Goal: Task Accomplishment & Management: Complete application form

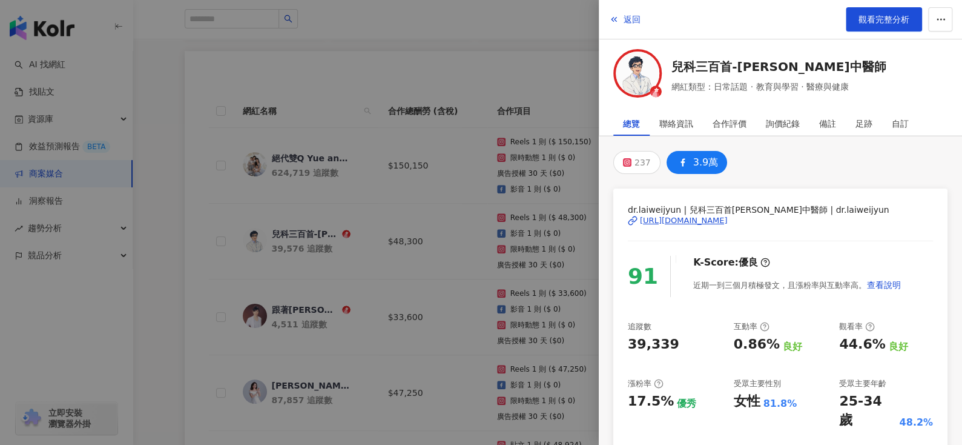
click at [624, 24] on span "返回" at bounding box center [632, 20] width 17 height 10
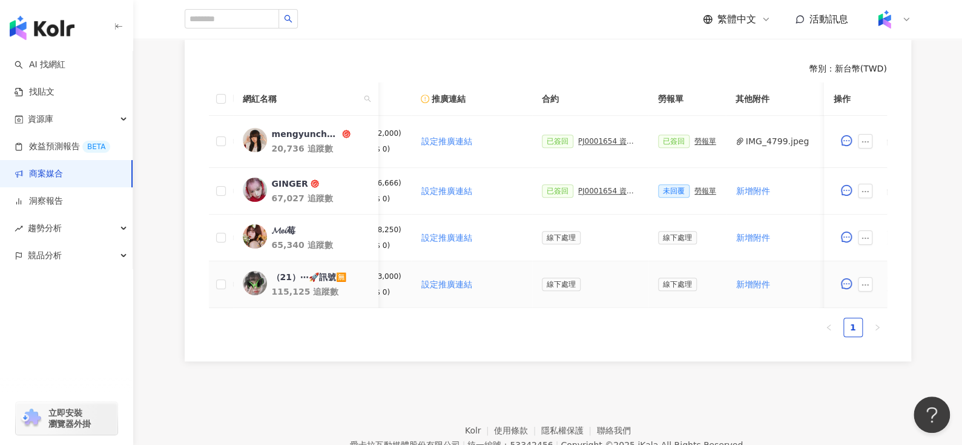
scroll to position [0, 540]
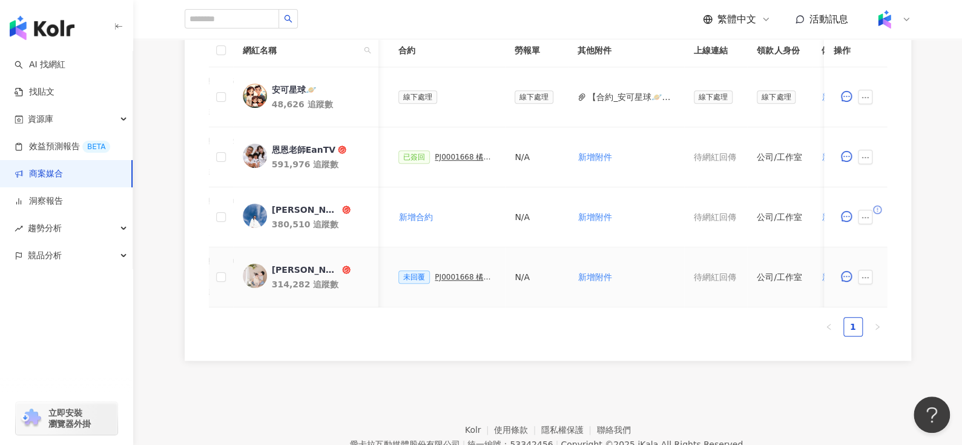
scroll to position [0, 498]
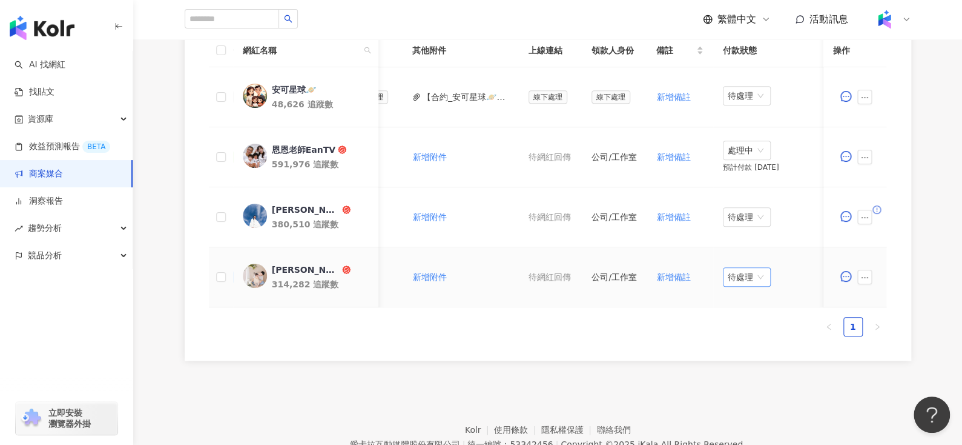
click at [728, 271] on span "待處理" at bounding box center [747, 277] width 38 height 18
click at [748, 319] on div "處理中" at bounding box center [740, 321] width 34 height 13
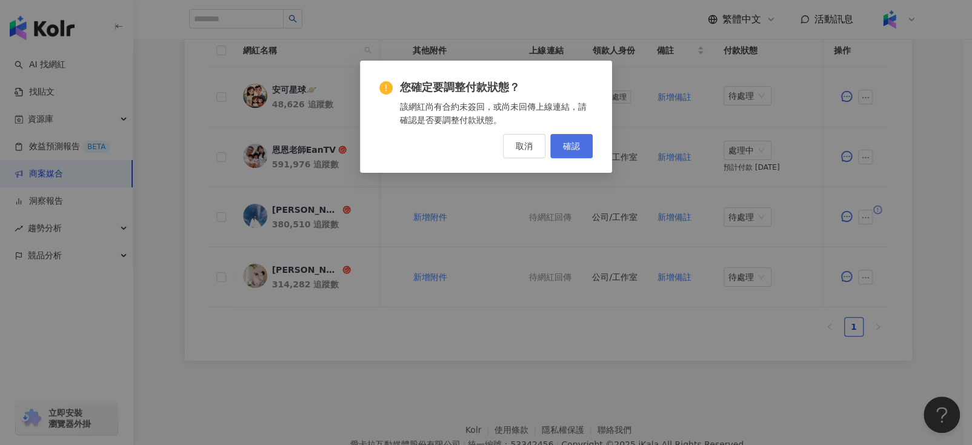
click at [576, 135] on button "確認" at bounding box center [571, 146] width 42 height 24
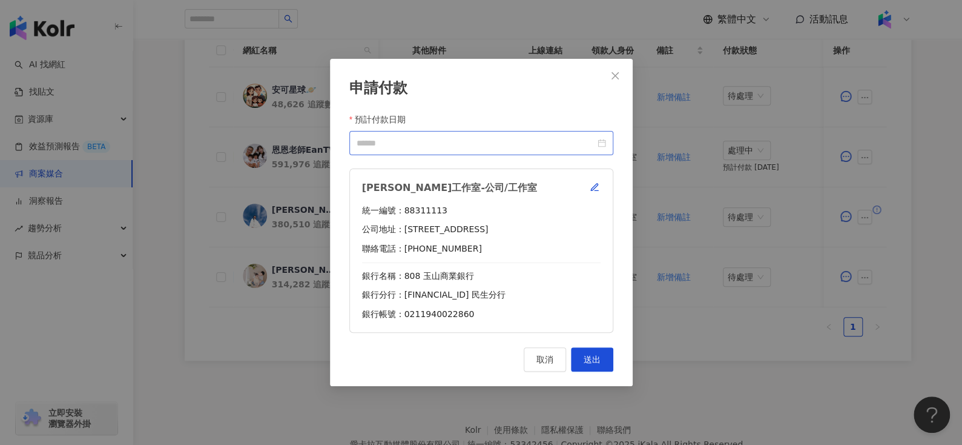
click at [603, 143] on div at bounding box center [482, 142] width 250 height 13
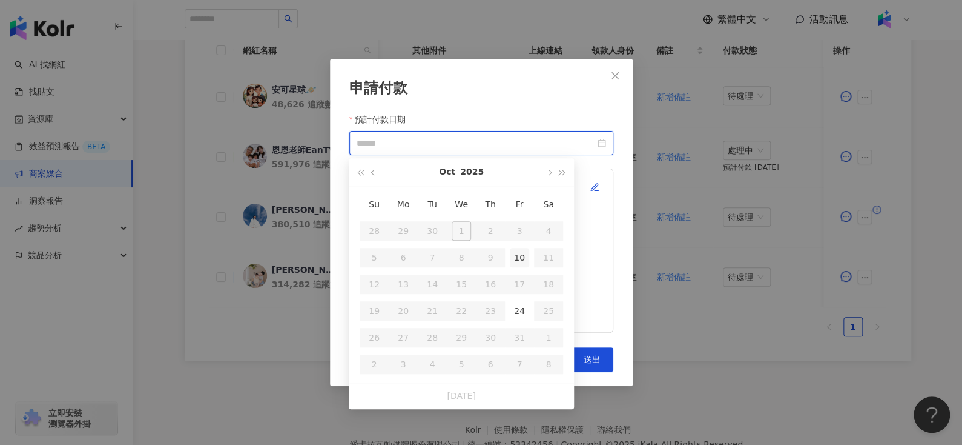
type input "**********"
click at [520, 311] on div "24" at bounding box center [519, 310] width 19 height 19
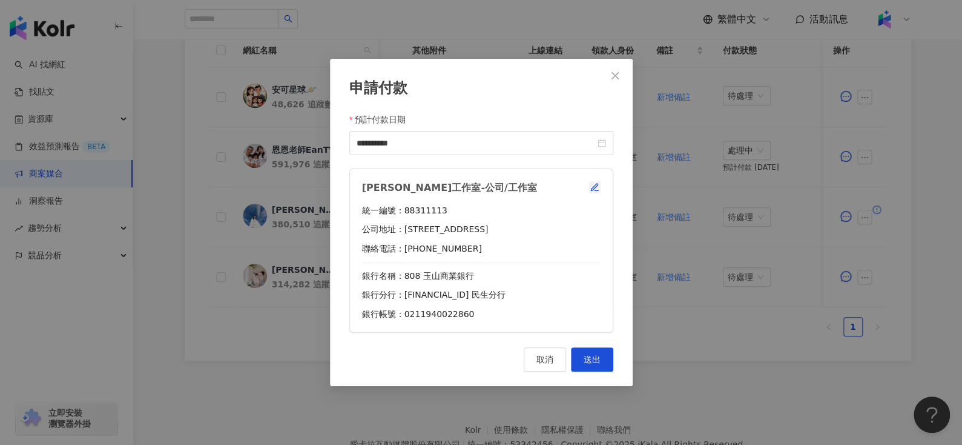
click at [597, 187] on icon "button" at bounding box center [595, 187] width 10 height 10
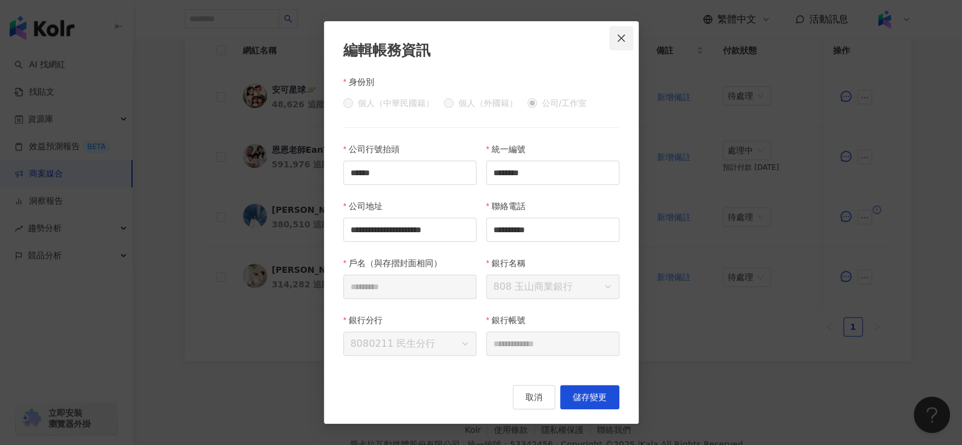
click at [623, 36] on icon "close" at bounding box center [622, 38] width 10 height 10
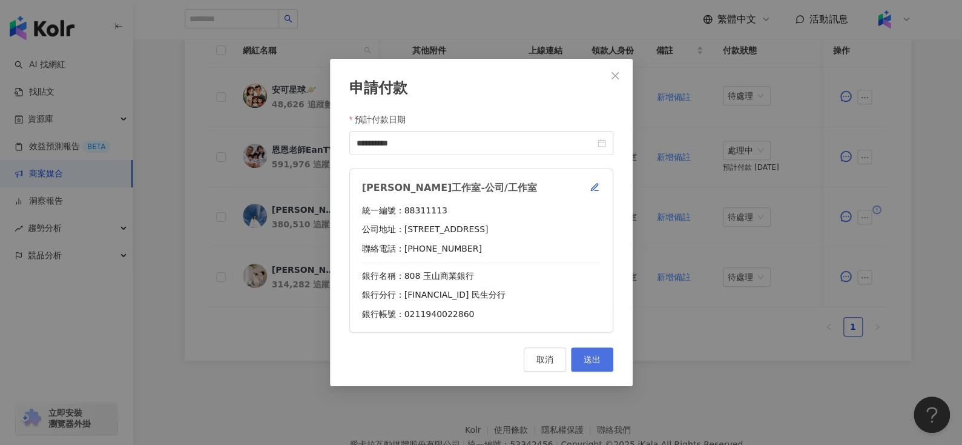
click at [609, 361] on button "送出" at bounding box center [592, 359] width 42 height 24
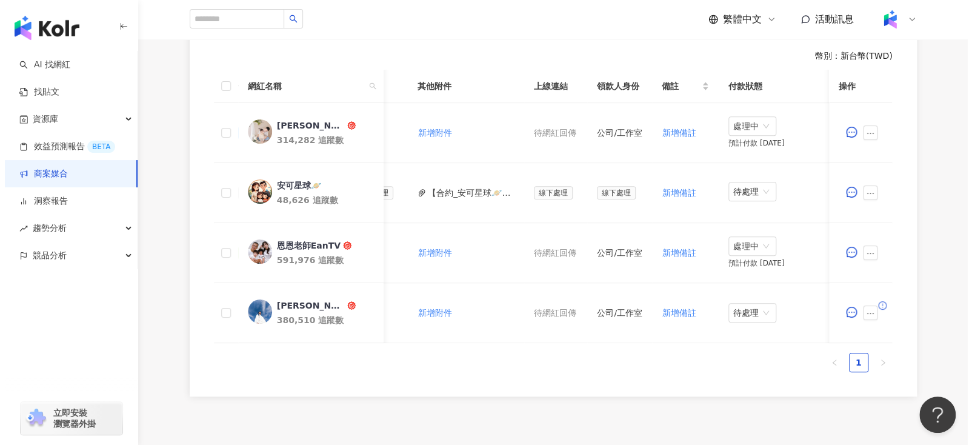
scroll to position [340, 0]
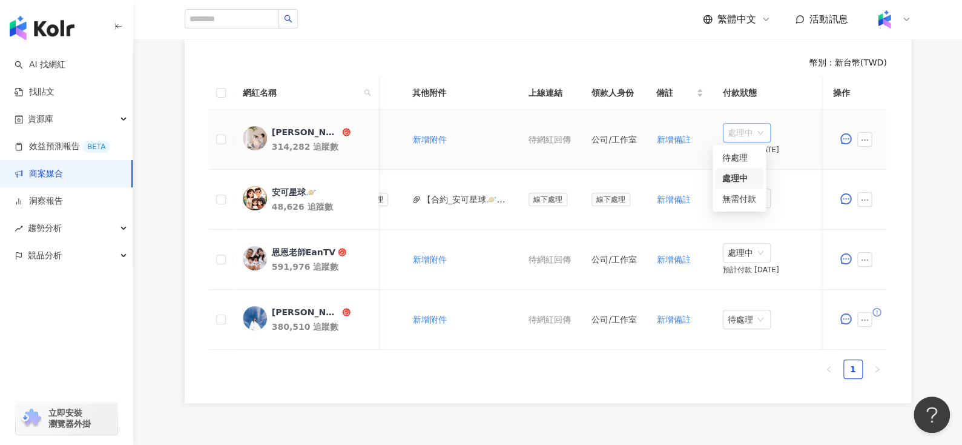
click at [740, 134] on span "處理中" at bounding box center [747, 133] width 38 height 18
click at [733, 157] on div "待處理" at bounding box center [740, 157] width 34 height 13
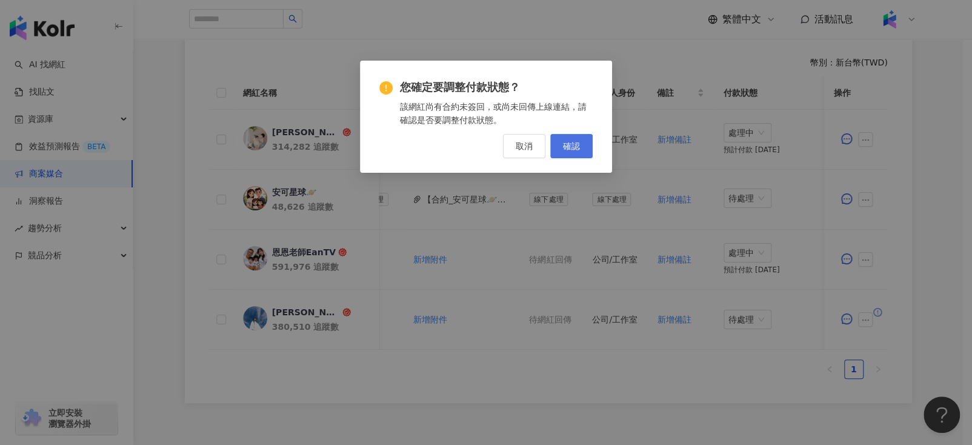
click at [572, 150] on span "確認" at bounding box center [571, 146] width 17 height 10
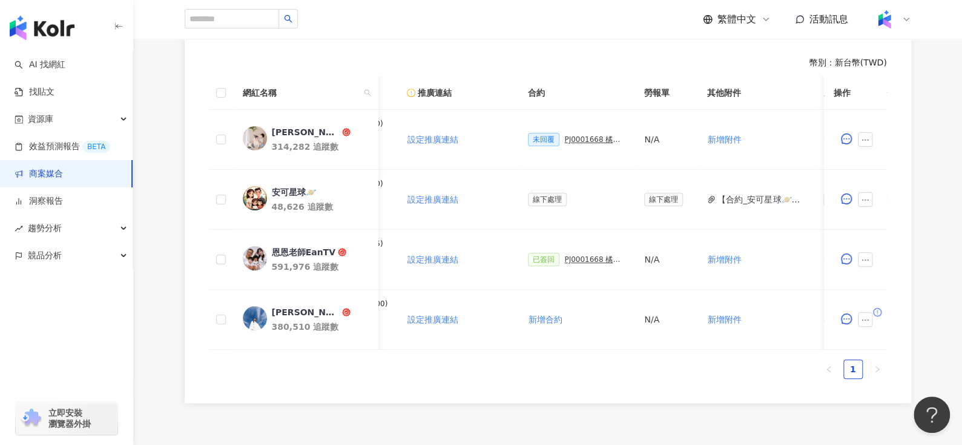
scroll to position [0, 202]
click at [572, 135] on div "PJ0001668 橘子工坊_洗手歌_ 2025Q3_IG Reels" at bounding box center [596, 139] width 61 height 8
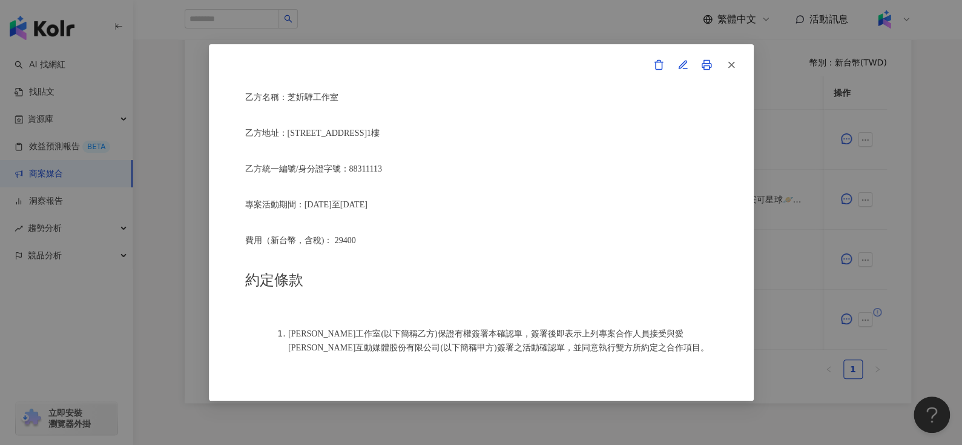
scroll to position [308, 0]
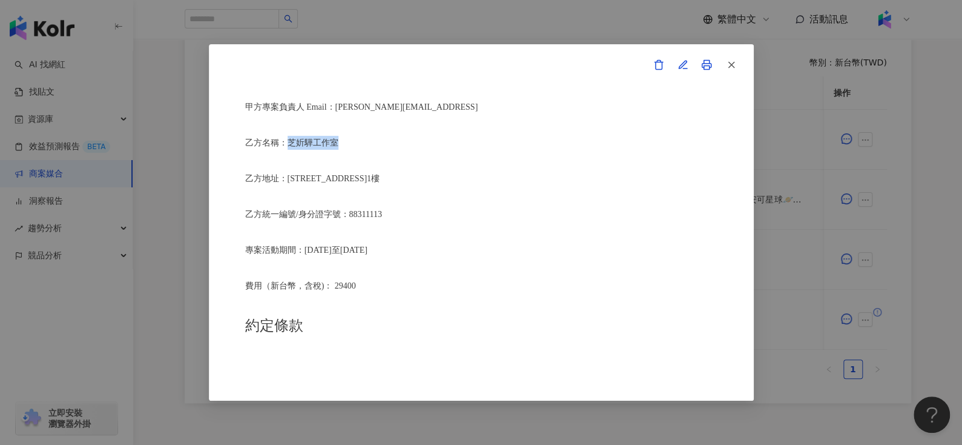
drag, startPoint x: 290, startPoint y: 137, endPoint x: 393, endPoint y: 139, distance: 103.6
click at [393, 139] on p "乙方名稱：芝妡驊工作室" at bounding box center [481, 143] width 472 height 14
copy span "芝妡驊工作室"
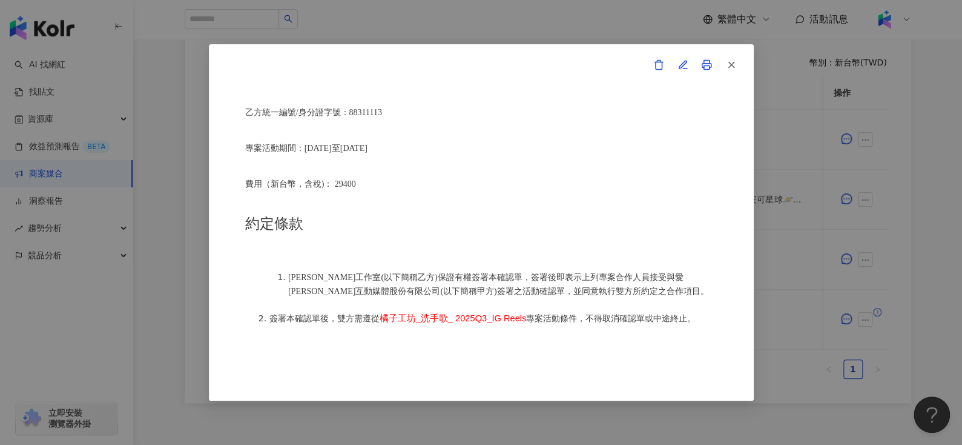
scroll to position [413, 0]
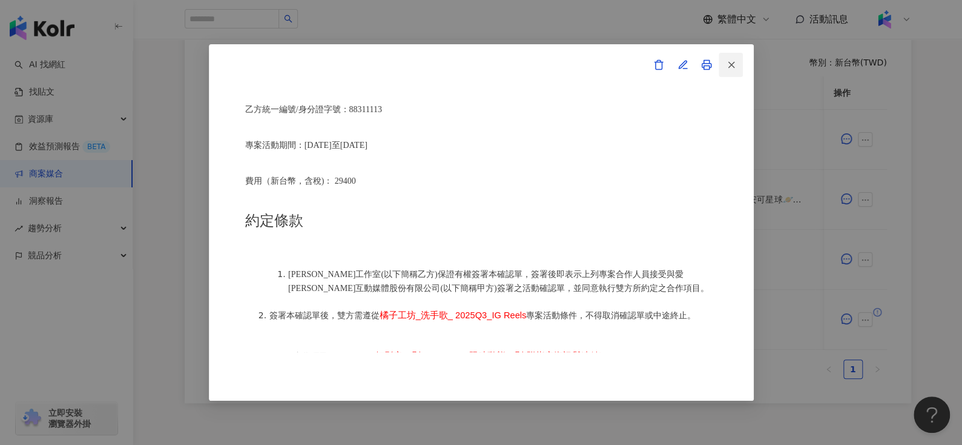
click at [726, 58] on span "button" at bounding box center [731, 64] width 11 height 13
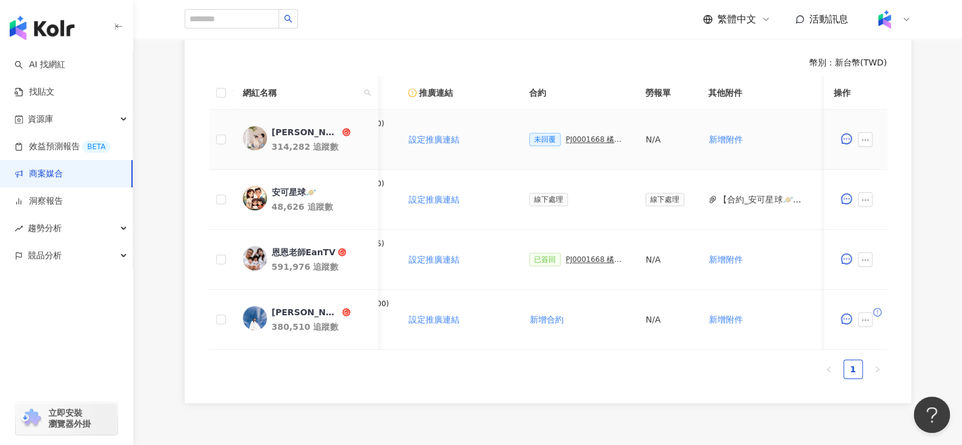
click at [276, 130] on div "張捷" at bounding box center [305, 132] width 68 height 12
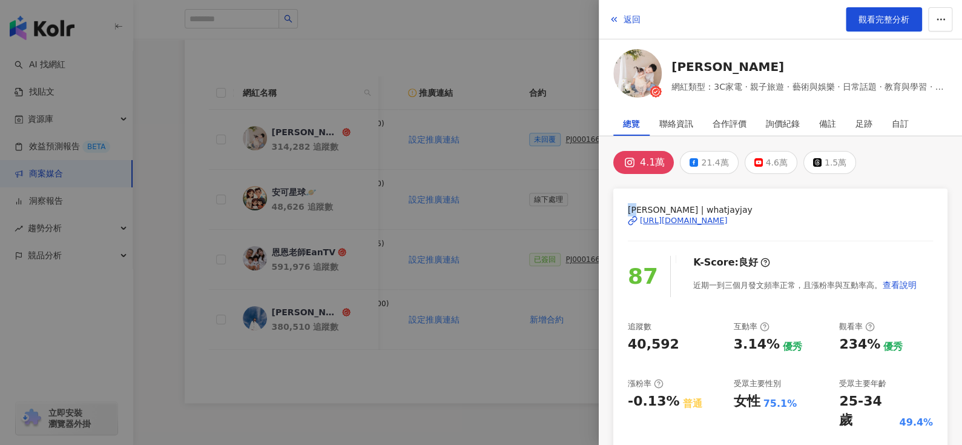
drag, startPoint x: 627, startPoint y: 205, endPoint x: 641, endPoint y: 205, distance: 13.3
click at [641, 205] on span "張捷 | whatjayjay" at bounding box center [780, 209] width 305 height 13
copy span "張捷"
click at [616, 18] on icon "button" at bounding box center [614, 20] width 10 height 10
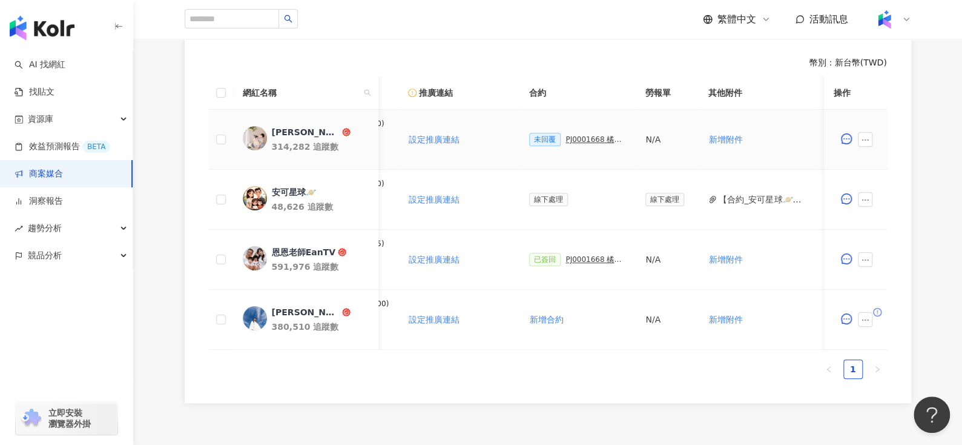
click at [574, 139] on div "PJ0001668 橘子工坊_洗手歌_ 2025Q3_IG Reels" at bounding box center [596, 139] width 61 height 8
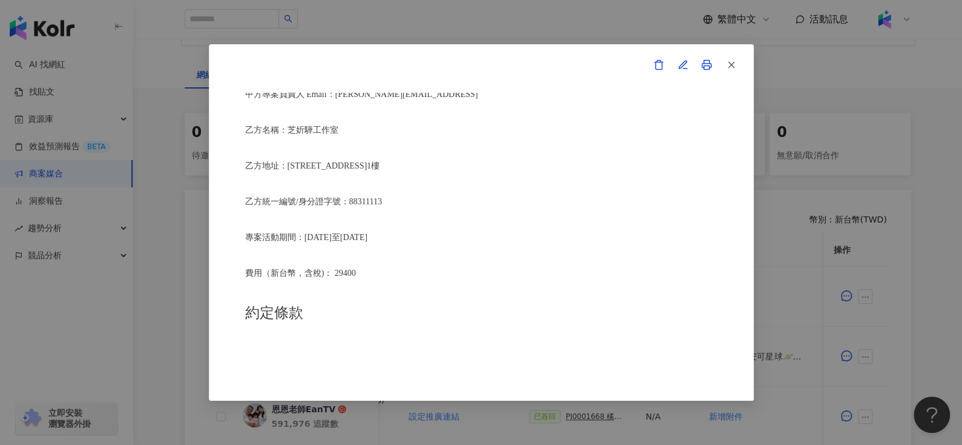
scroll to position [322, 0]
click at [740, 55] on button "button" at bounding box center [731, 65] width 24 height 24
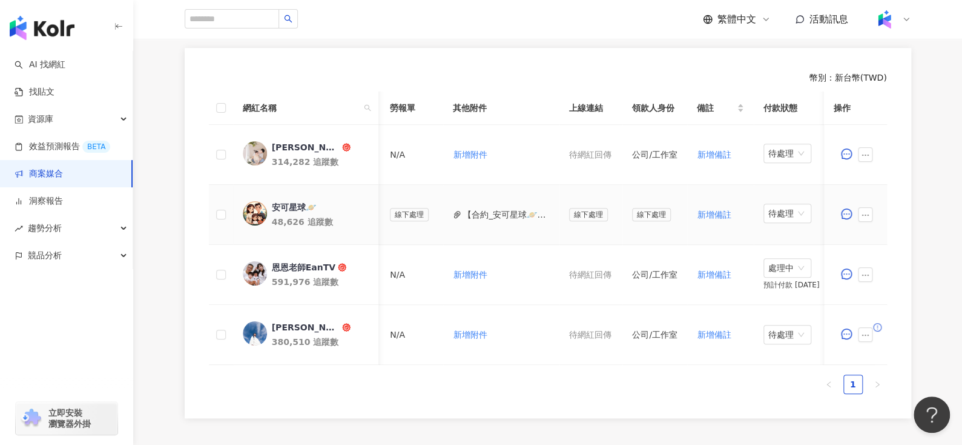
scroll to position [324, 0]
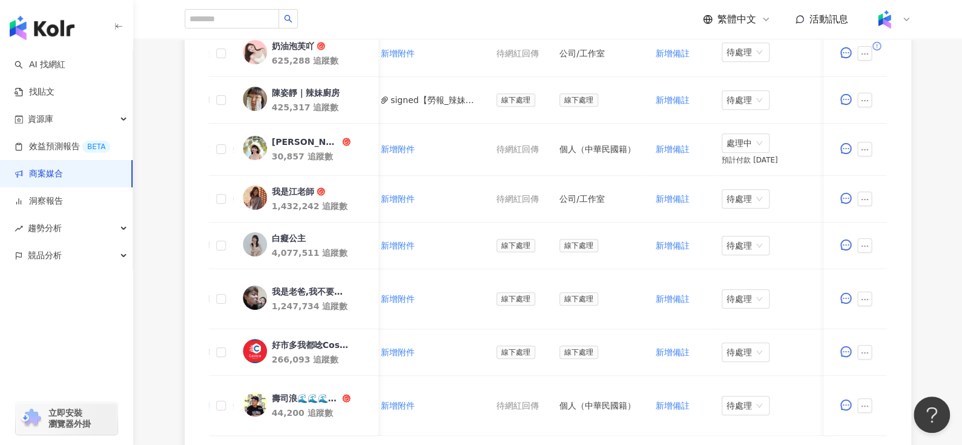
scroll to position [386, 0]
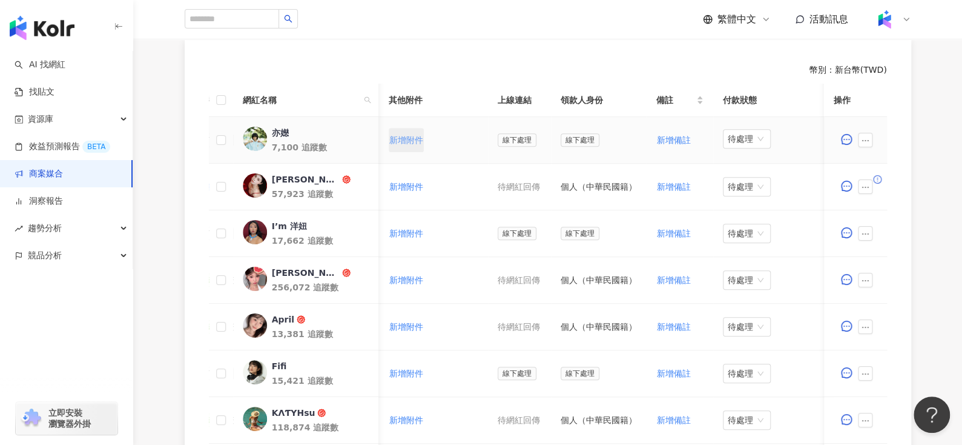
scroll to position [0, 473]
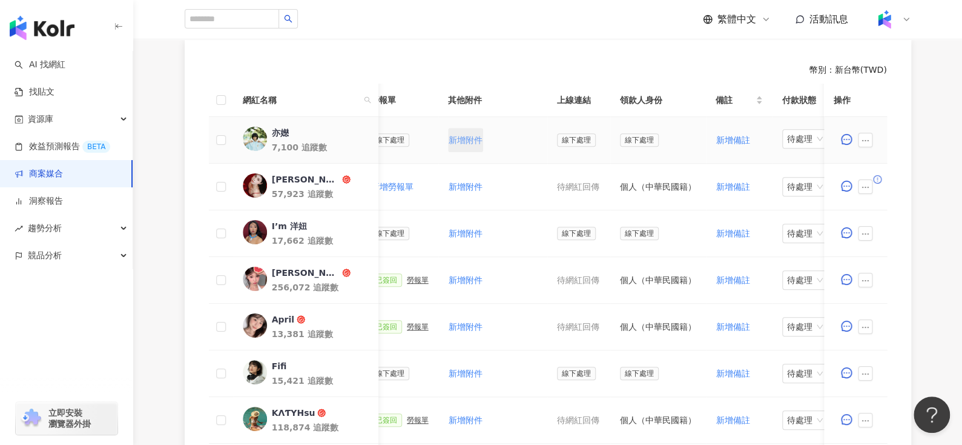
click at [449, 141] on span "新增附件" at bounding box center [466, 140] width 34 height 10
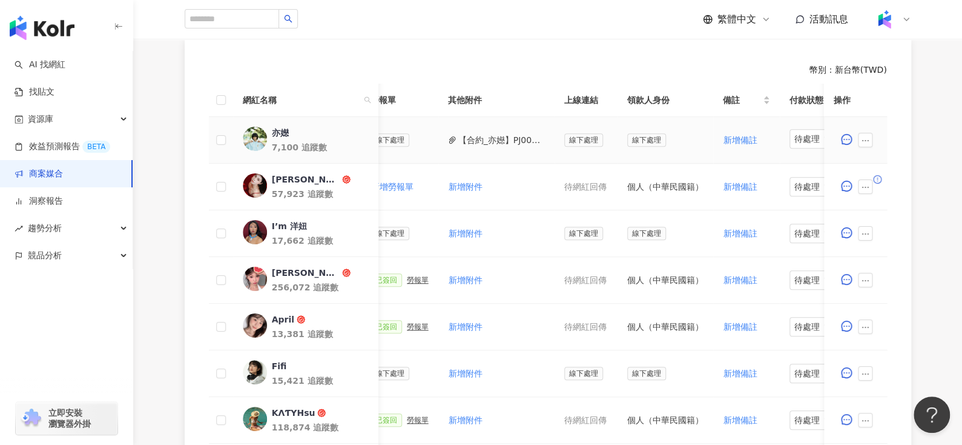
click at [471, 139] on button "【合約_亦嬨】PJ0001656 資生堂_ETTUSAIS眼線膠筆_睫毛底膏_9-10月_IG_Reels_Threads圖文_活動確認單.pdf" at bounding box center [502, 139] width 87 height 13
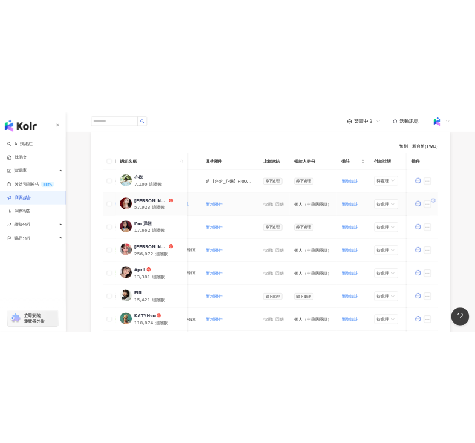
scroll to position [0, 540]
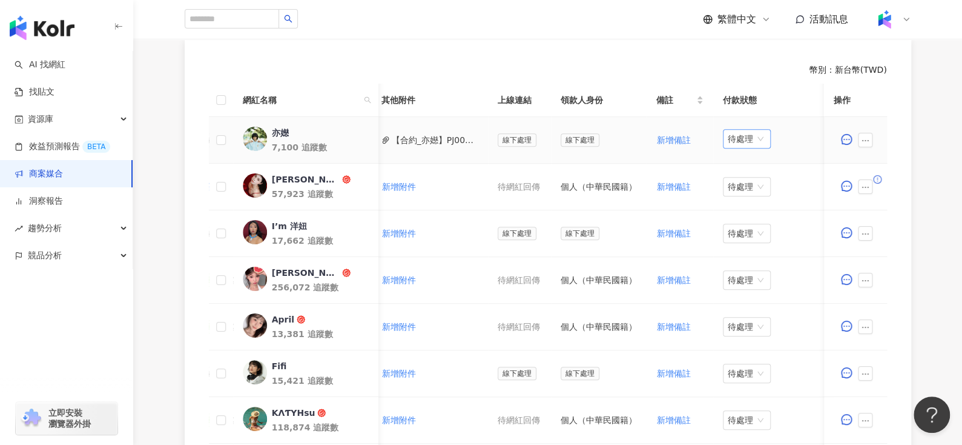
click at [731, 139] on span "待處理" at bounding box center [747, 139] width 38 height 18
click at [739, 185] on div "處理中" at bounding box center [739, 183] width 34 height 13
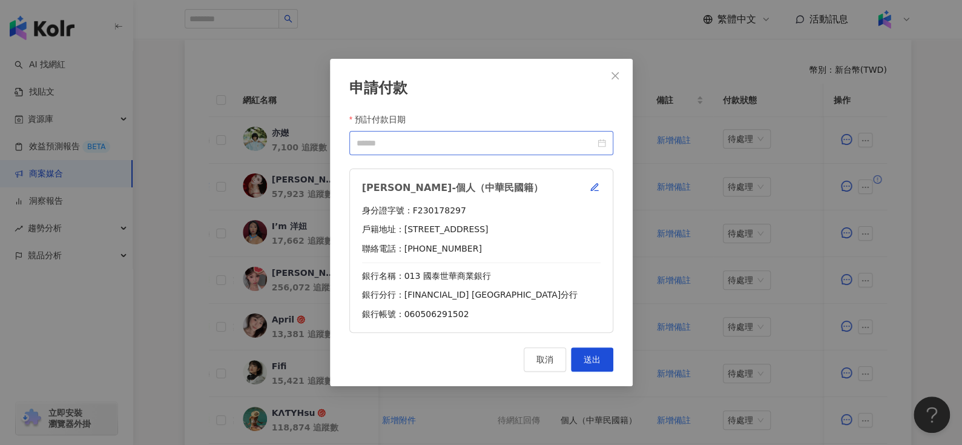
click at [610, 147] on div at bounding box center [481, 143] width 264 height 24
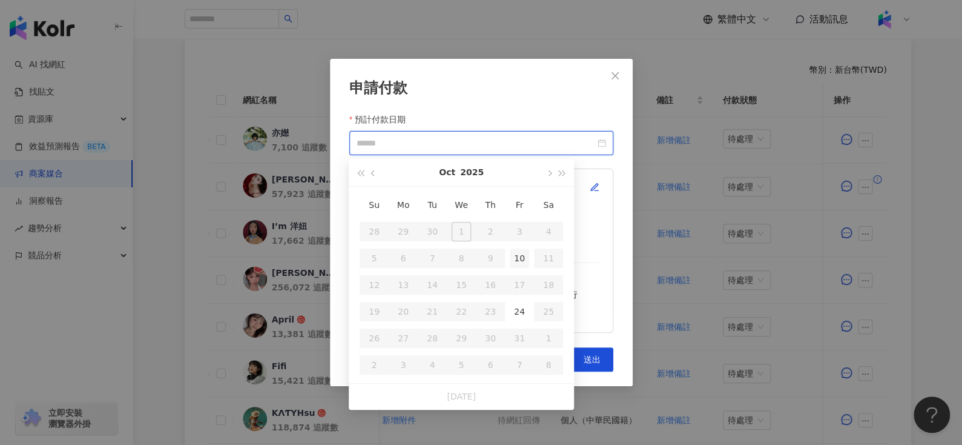
type input "**********"
click at [521, 261] on div "10" at bounding box center [519, 257] width 19 height 19
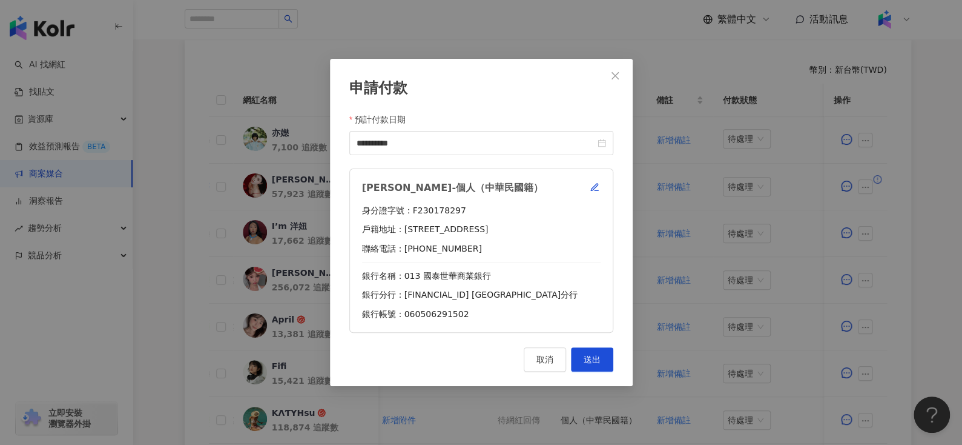
click at [600, 181] on div "袁亦嬨-個人（中華民國籍）" at bounding box center [481, 187] width 239 height 13
click at [586, 188] on div "袁亦嬨-個人（中華民國籍）" at bounding box center [481, 187] width 239 height 13
click at [597, 187] on icon "button" at bounding box center [595, 187] width 10 height 10
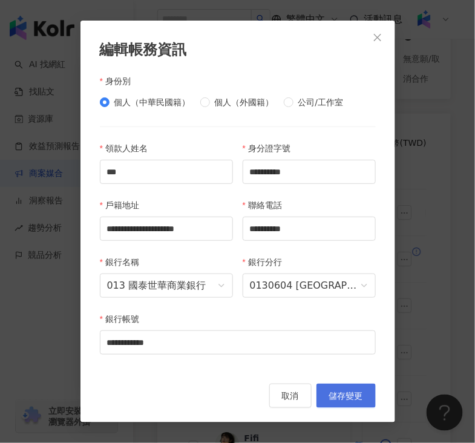
click at [350, 395] on span "儲存變更" at bounding box center [346, 396] width 34 height 10
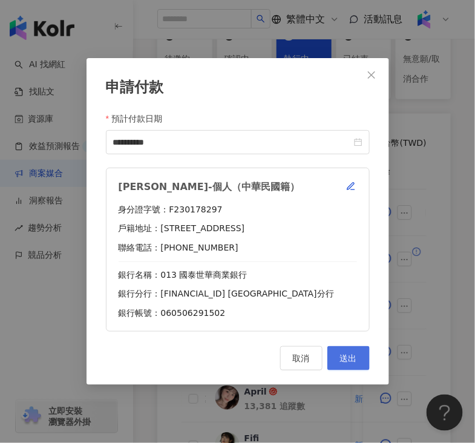
click at [352, 365] on button "送出" at bounding box center [349, 358] width 42 height 24
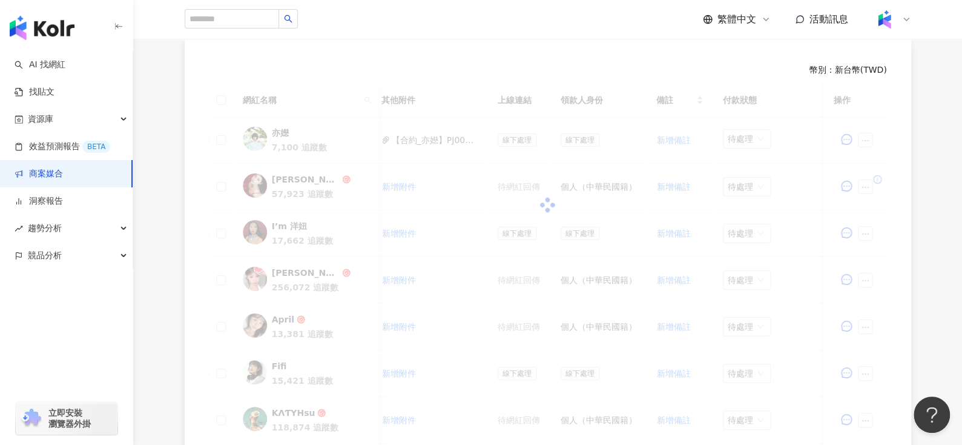
scroll to position [346, 0]
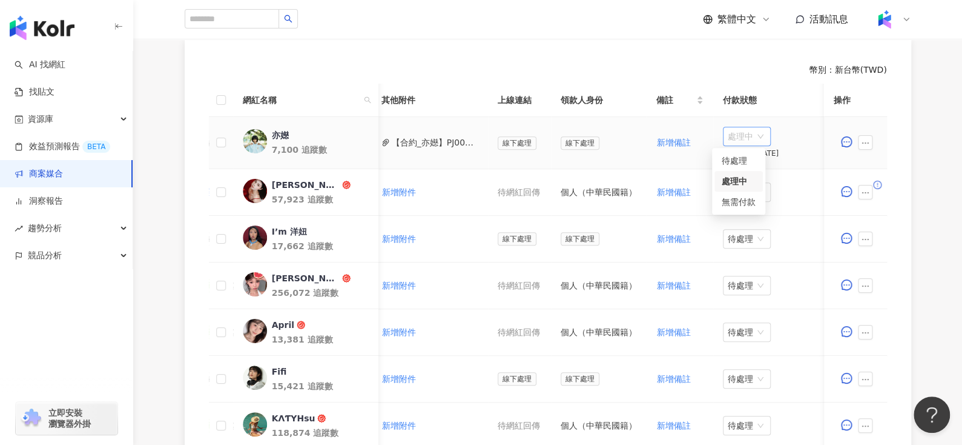
click at [743, 133] on span "處理中" at bounding box center [747, 136] width 38 height 18
click at [739, 159] on div "待處理" at bounding box center [739, 160] width 34 height 13
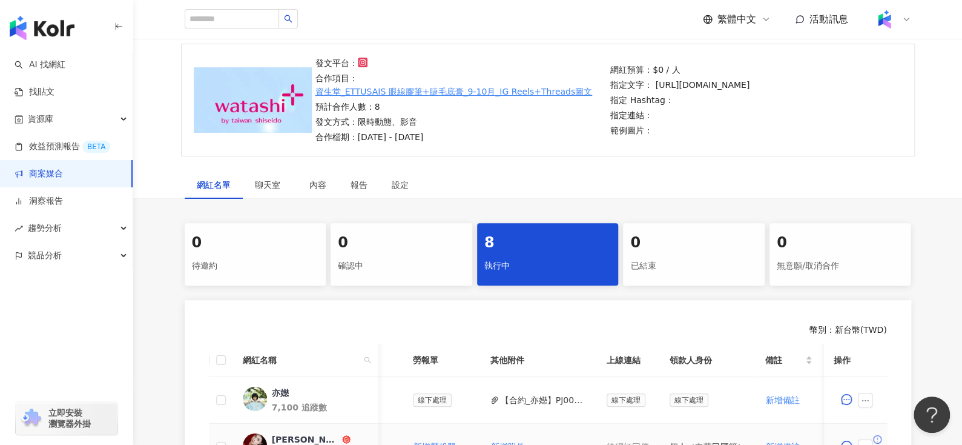
scroll to position [0, 0]
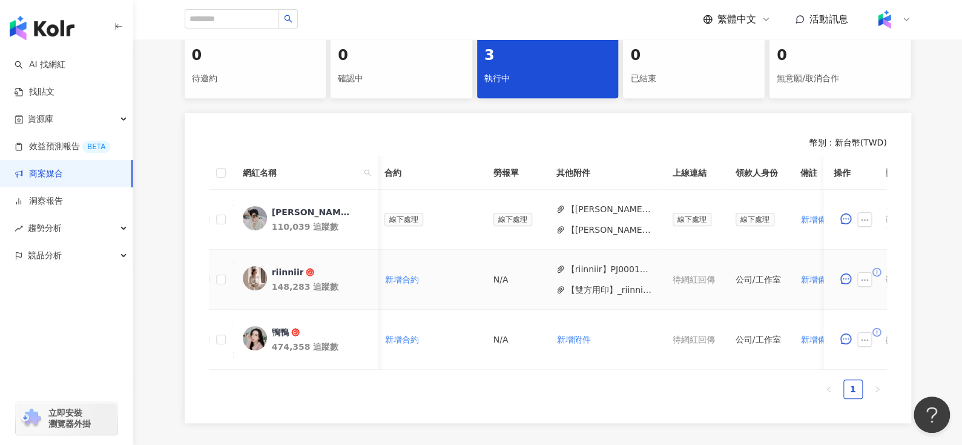
scroll to position [0, 382]
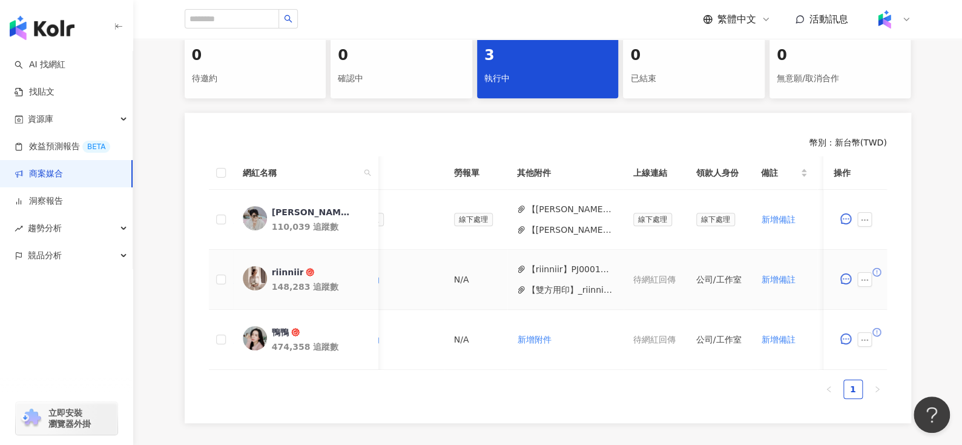
click at [548, 263] on button "【riinniir】PJ0001663 愛家概念_AJ2_Combo沙發_KOL合作_活動確認單.pdf" at bounding box center [571, 268] width 87 height 13
click at [541, 290] on button "【雙方用印】_riinniir_PJ0001663_愛家概念_AJ2_Combo沙發_KOL合作_活動確認單__1_.pdf" at bounding box center [571, 289] width 87 height 13
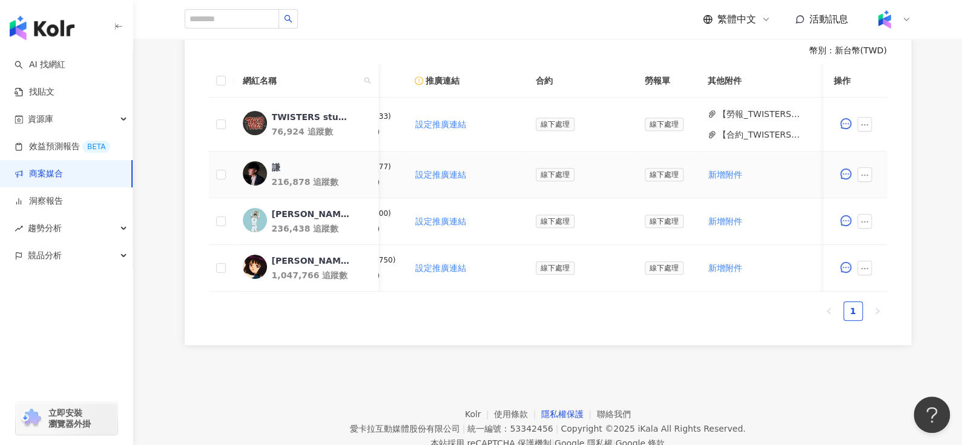
scroll to position [0, 197]
click at [707, 180] on button "新增附件" at bounding box center [723, 174] width 35 height 24
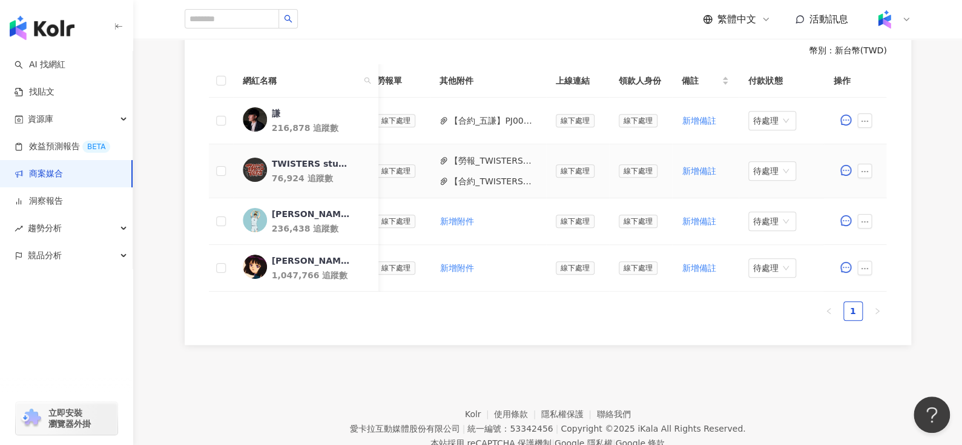
scroll to position [0, 489]
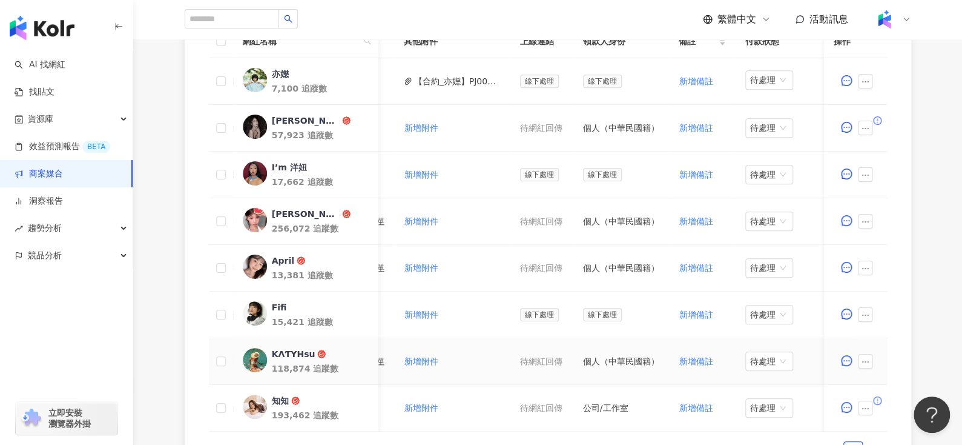
scroll to position [0, 540]
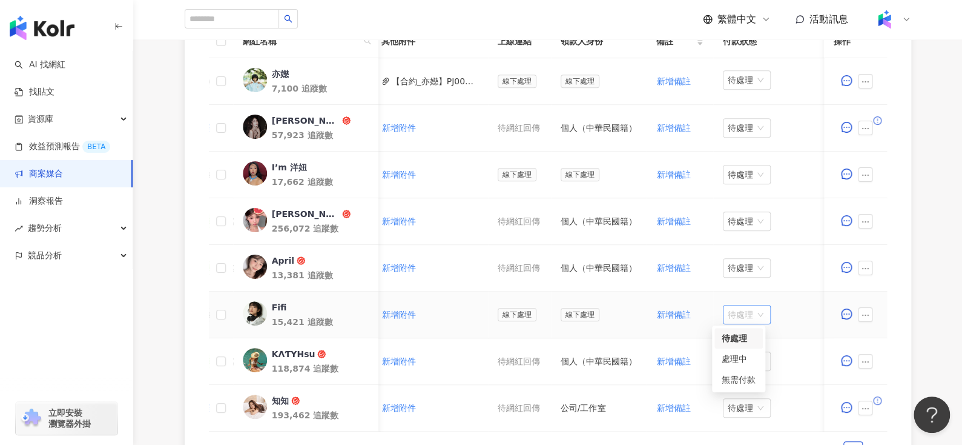
click at [732, 315] on span "待處理" at bounding box center [747, 314] width 38 height 18
click at [737, 350] on div "處理中" at bounding box center [739, 358] width 48 height 21
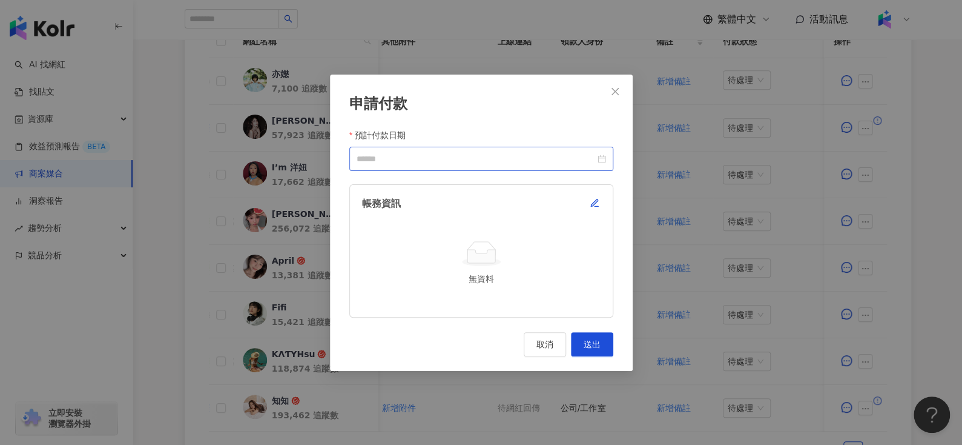
click at [607, 160] on div at bounding box center [481, 159] width 264 height 24
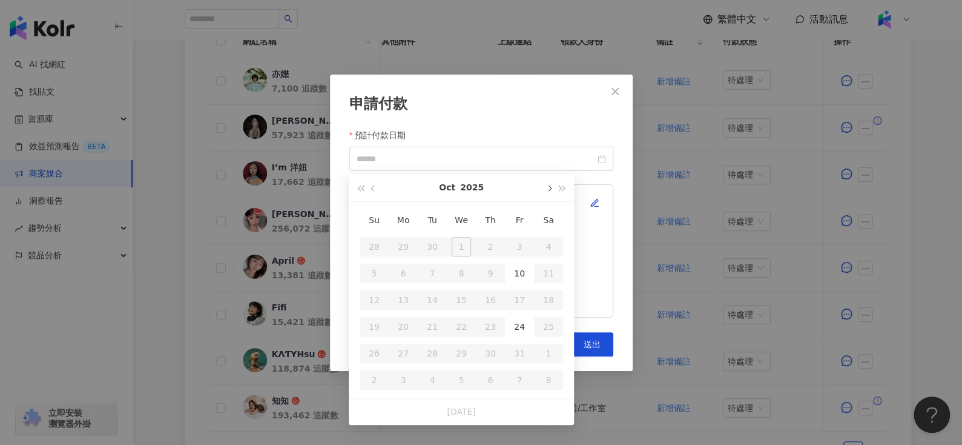
click at [549, 188] on span "button" at bounding box center [549, 188] width 6 height 6
type input "**********"
click at [394, 306] on div "10" at bounding box center [403, 299] width 19 height 19
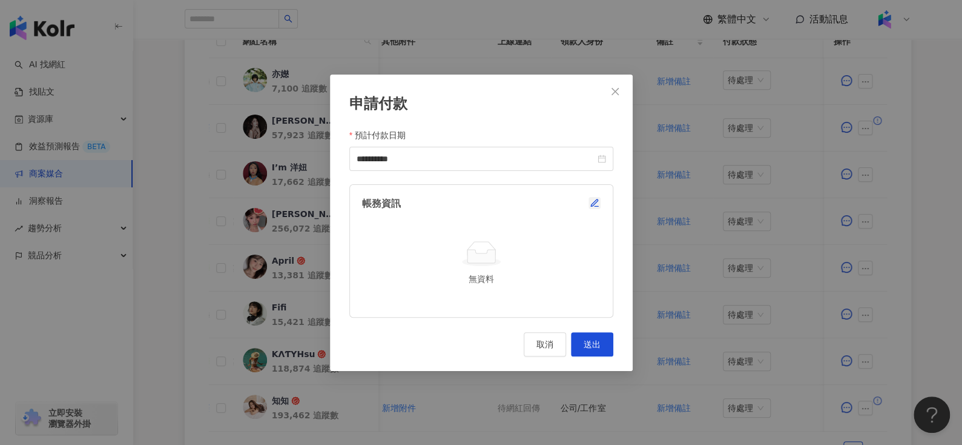
click at [597, 203] on icon "button" at bounding box center [595, 203] width 10 height 10
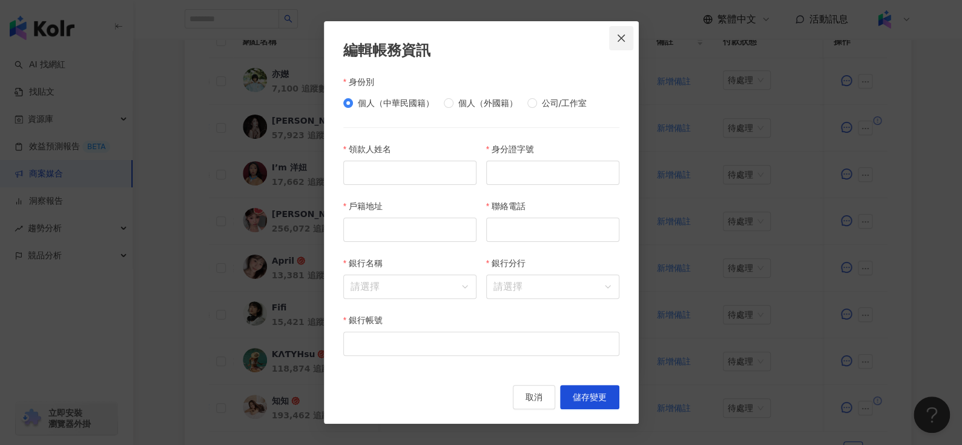
click at [624, 36] on icon "close" at bounding box center [622, 38] width 10 height 10
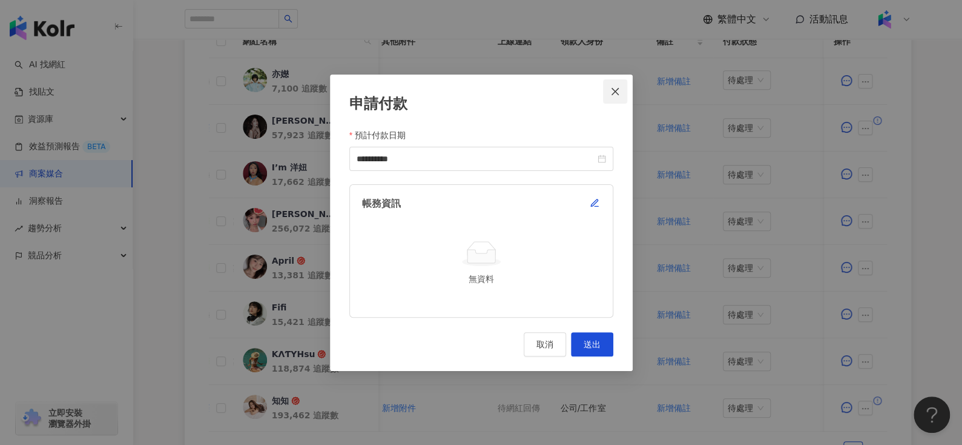
click at [611, 90] on icon "close" at bounding box center [616, 92] width 10 height 10
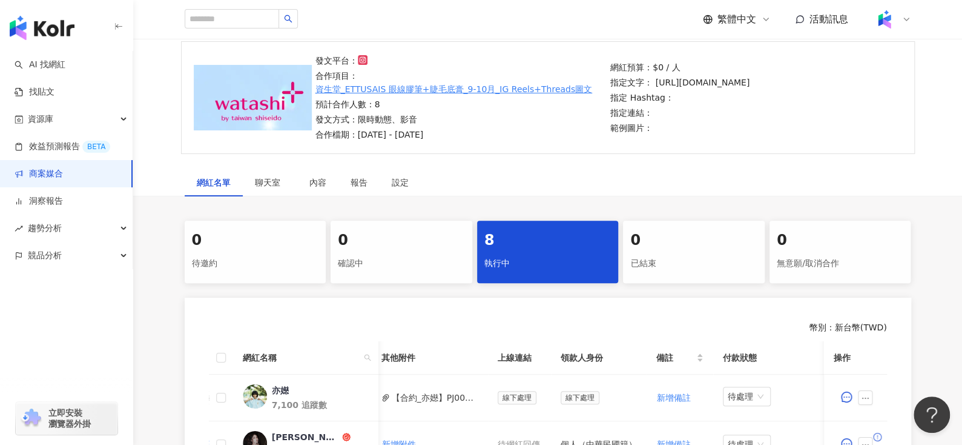
scroll to position [73, 0]
